Goal: Information Seeking & Learning: Learn about a topic

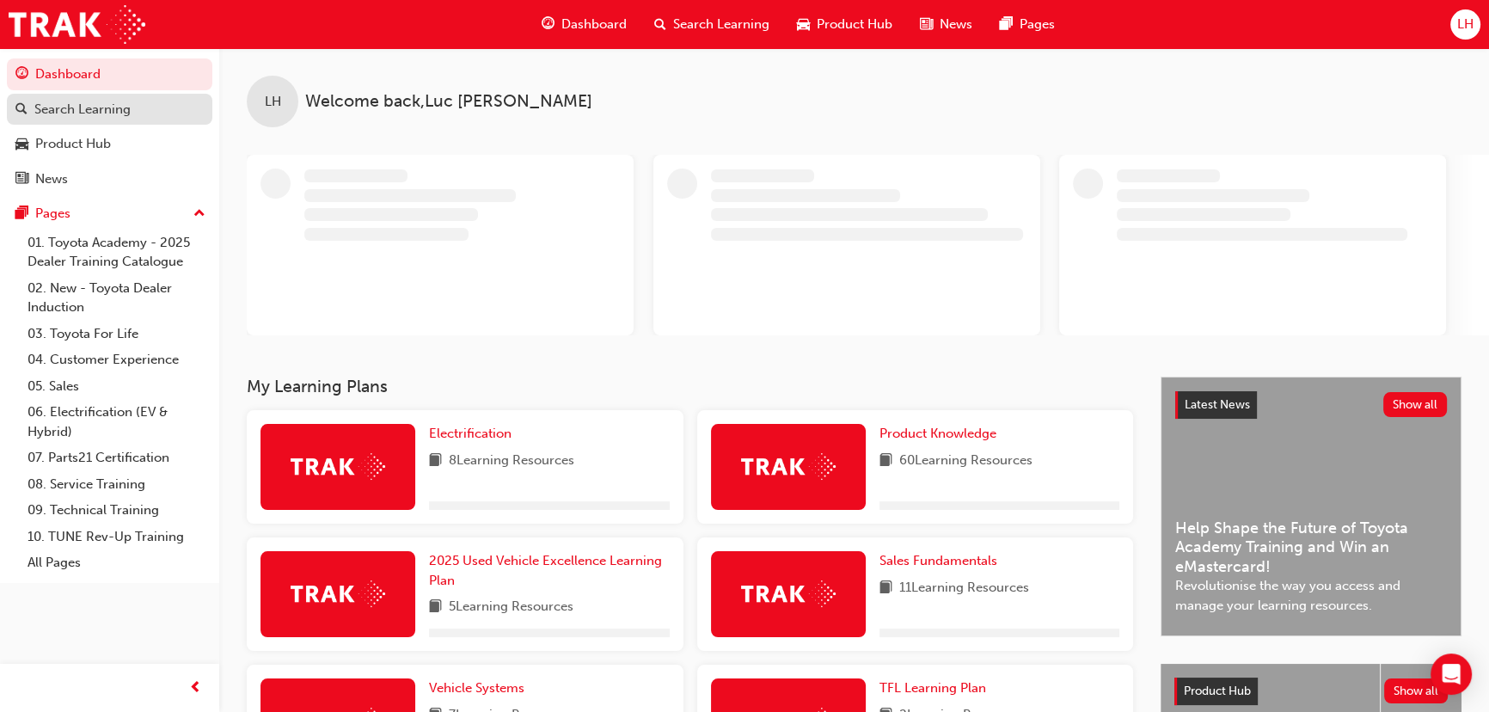
click at [96, 116] on div "Search Learning" at bounding box center [82, 110] width 96 height 20
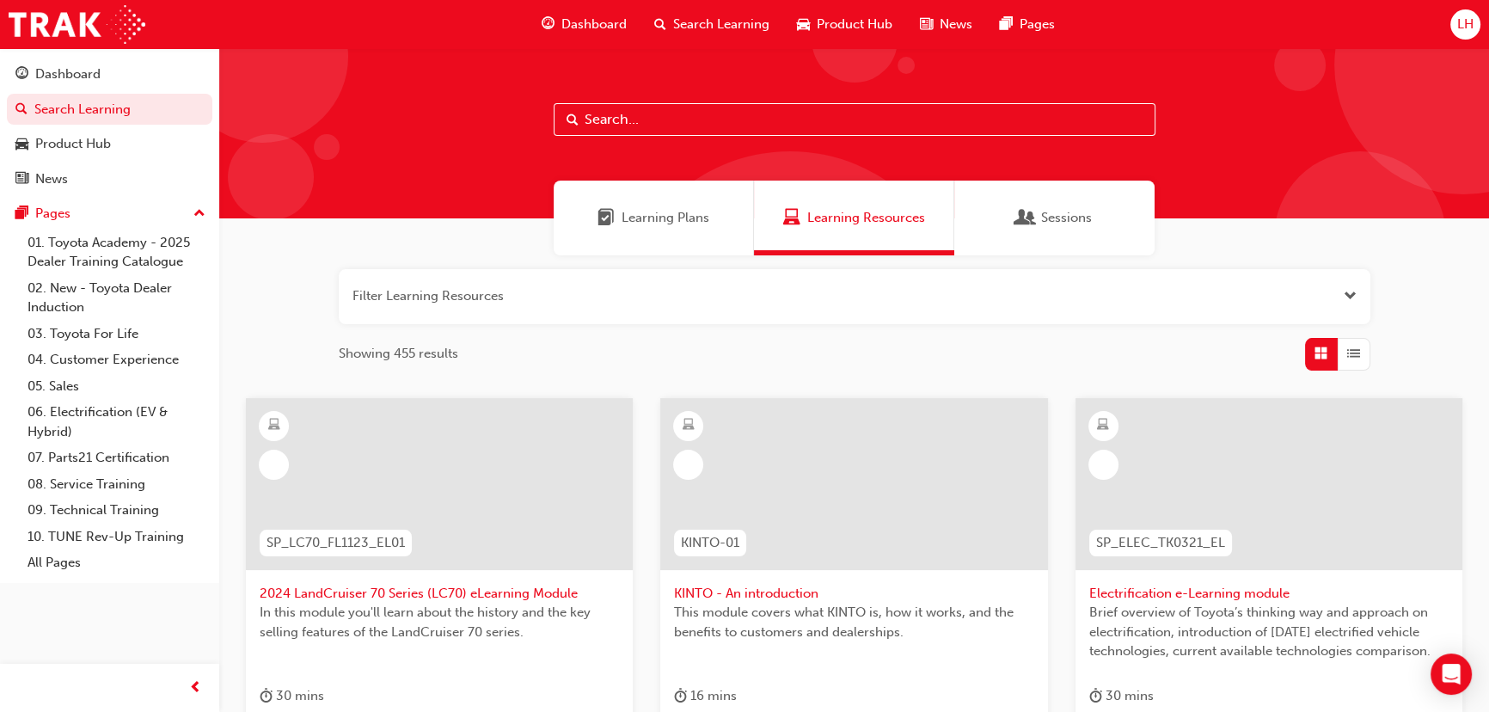
click at [627, 117] on input "text" at bounding box center [855, 119] width 602 height 33
click at [117, 60] on link "Dashboard" at bounding box center [110, 74] width 206 height 32
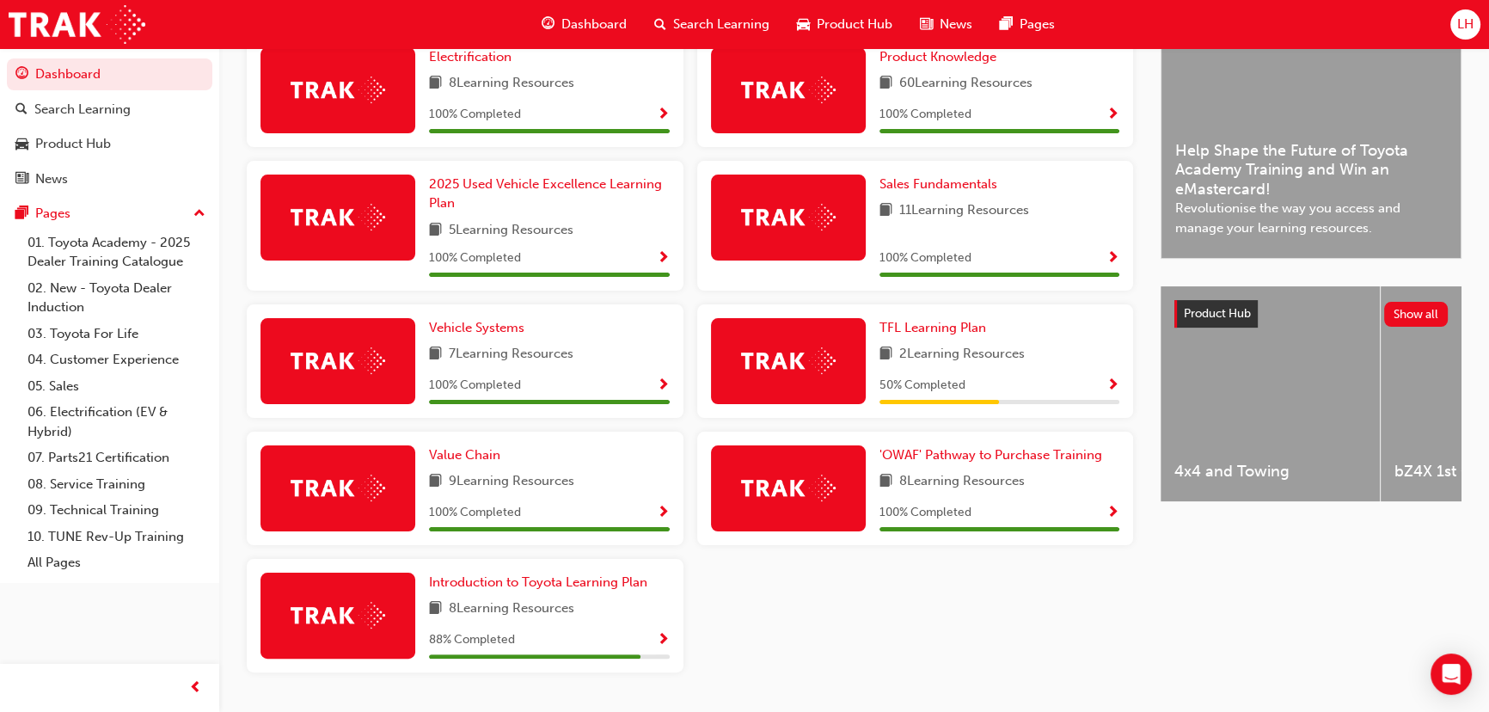
scroll to position [482, 0]
